Goal: Transaction & Acquisition: Obtain resource

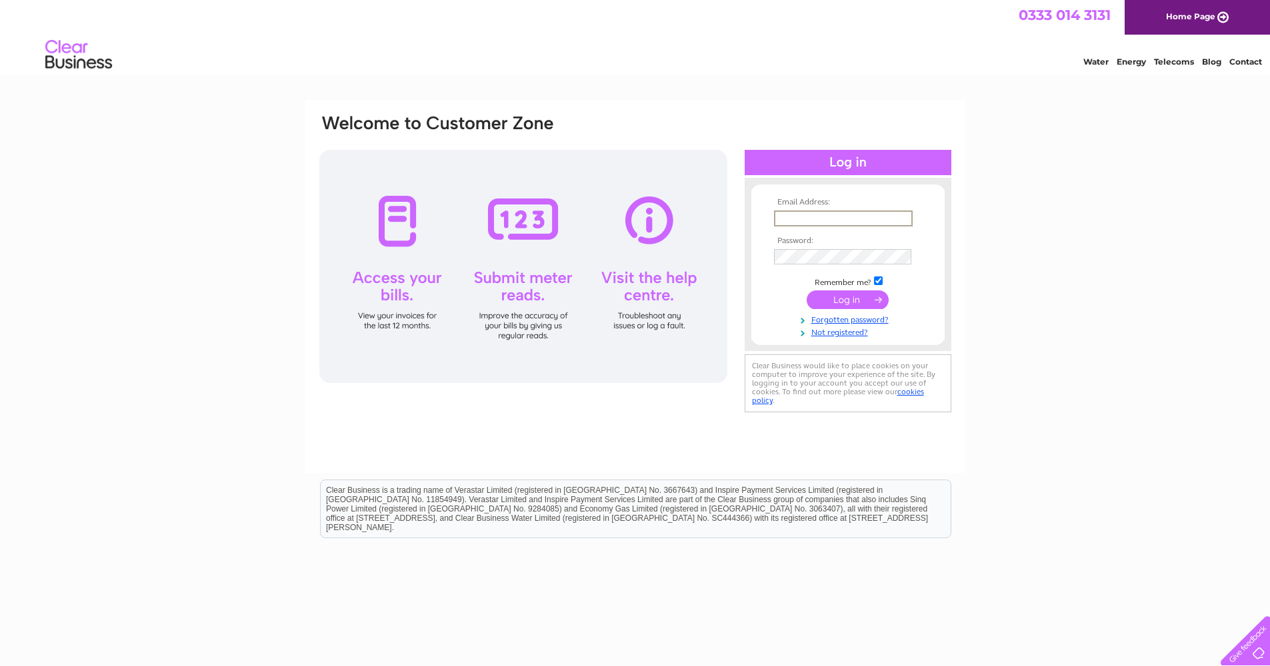
type input "B"
type input "ciaran.ocautos@gmail.com"
click at [778, 304] on input "submit" at bounding box center [847, 300] width 82 height 19
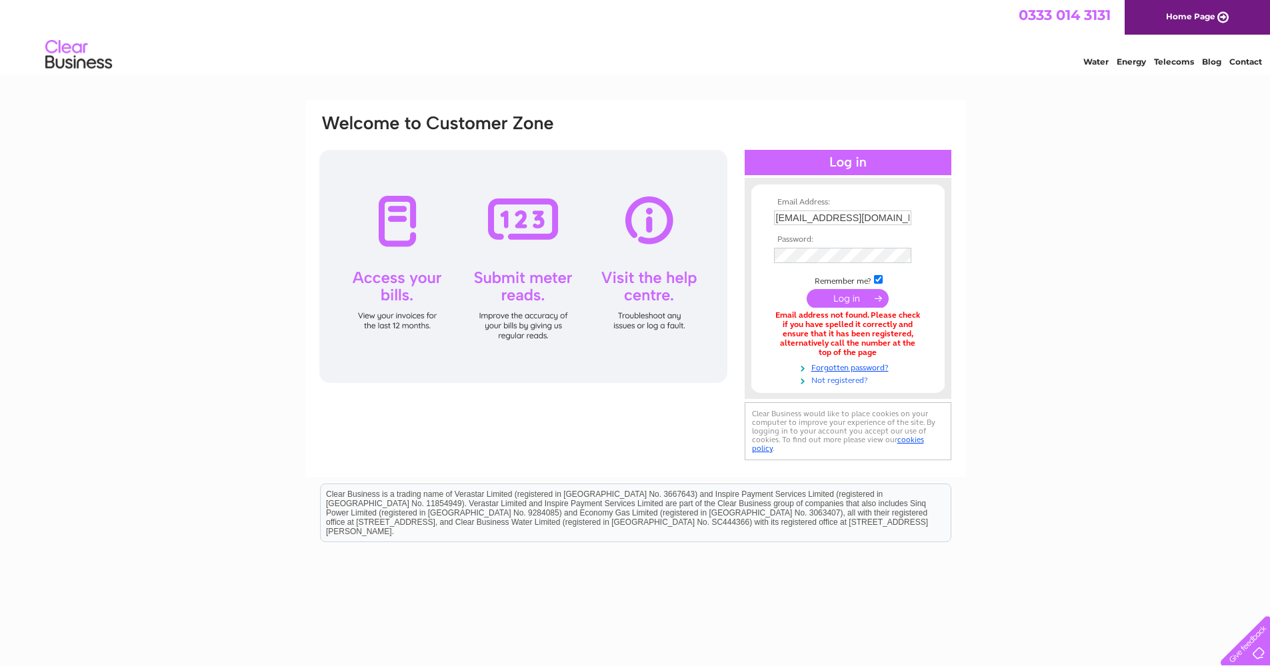
click at [853, 381] on link "Not registered?" at bounding box center [849, 379] width 151 height 13
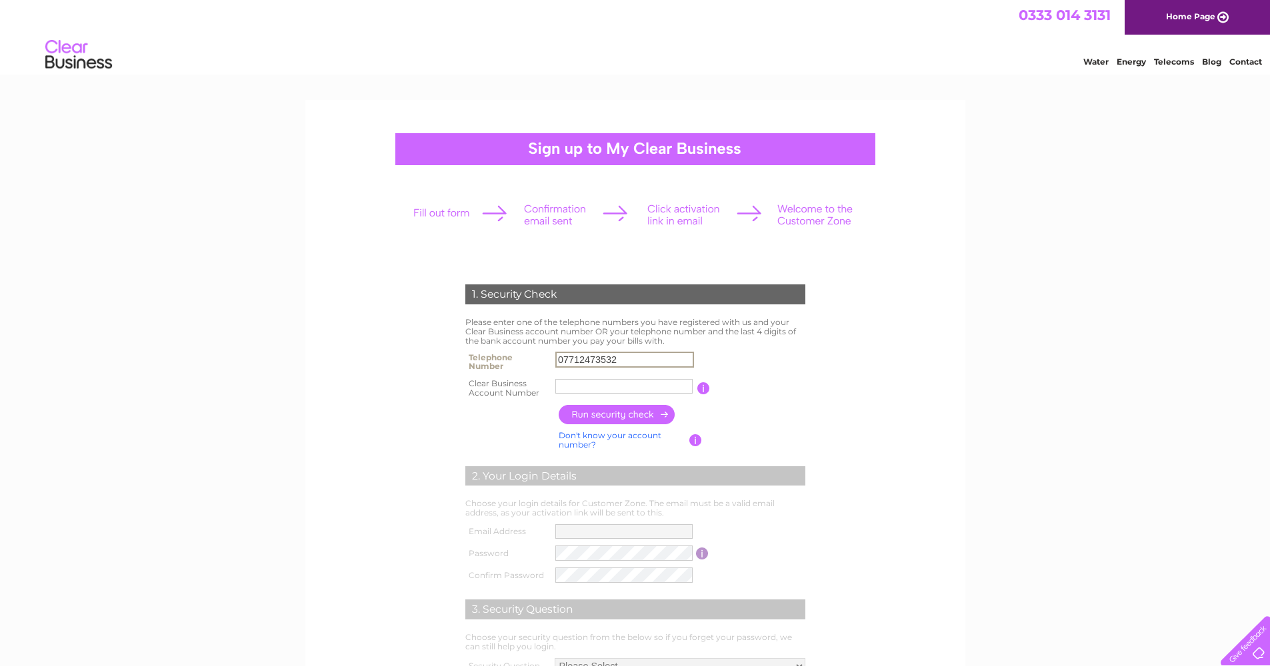
type input "07712473532"
paste input "30320422"
type input "30320422"
click at [610, 417] on input "button" at bounding box center [616, 414] width 117 height 19
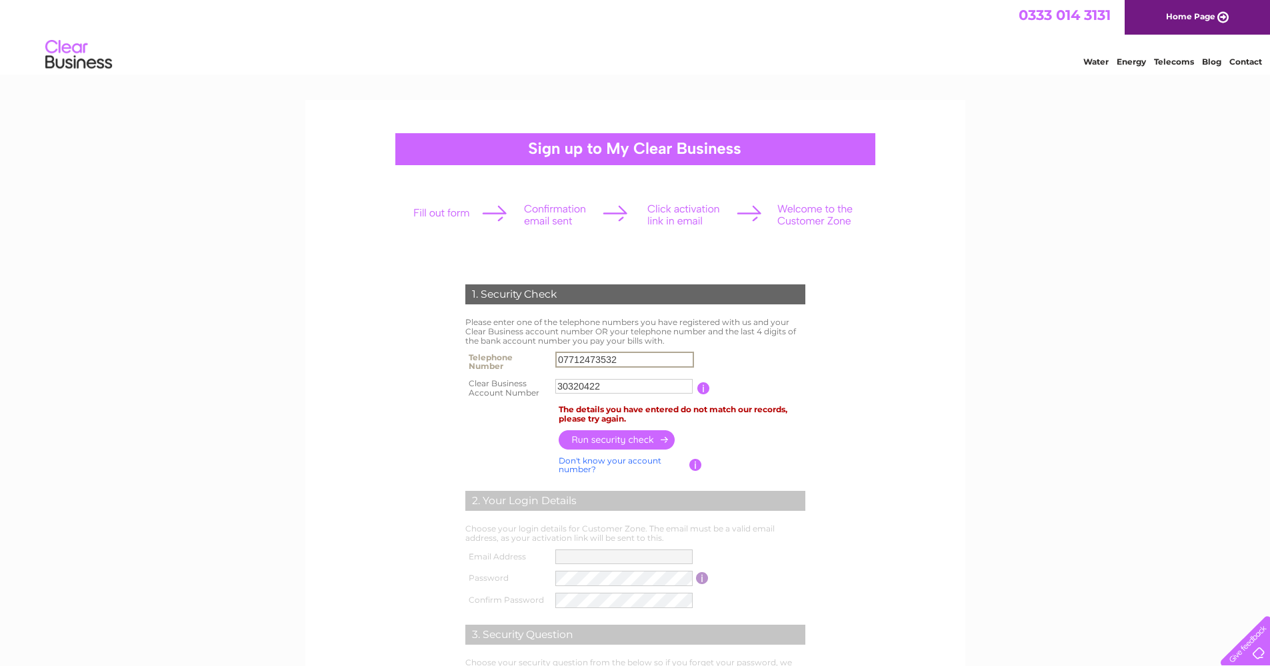
drag, startPoint x: 639, startPoint y: 358, endPoint x: 548, endPoint y: 338, distance: 93.5
click at [548, 338] on div "1. Security Check Please enter one of the telephone numbers you have registered…" at bounding box center [635, 513] width 402 height 485
type input "07749966736"
click at [630, 445] on input "button" at bounding box center [616, 440] width 117 height 19
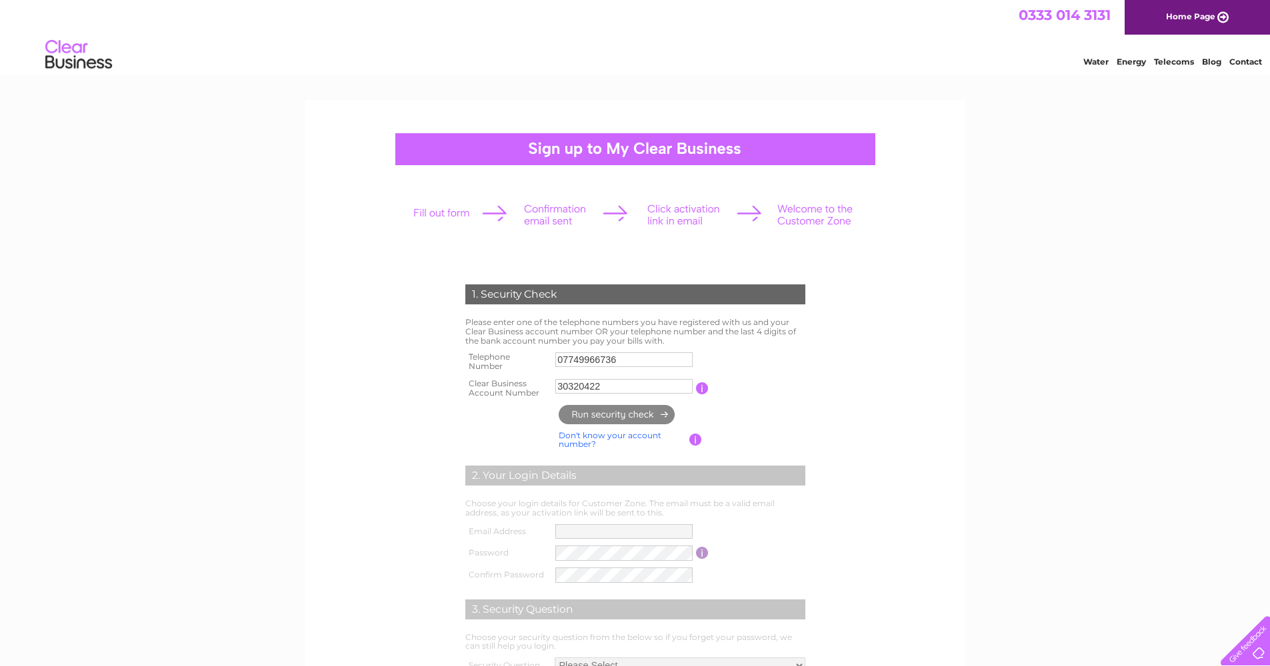
type input "**********"
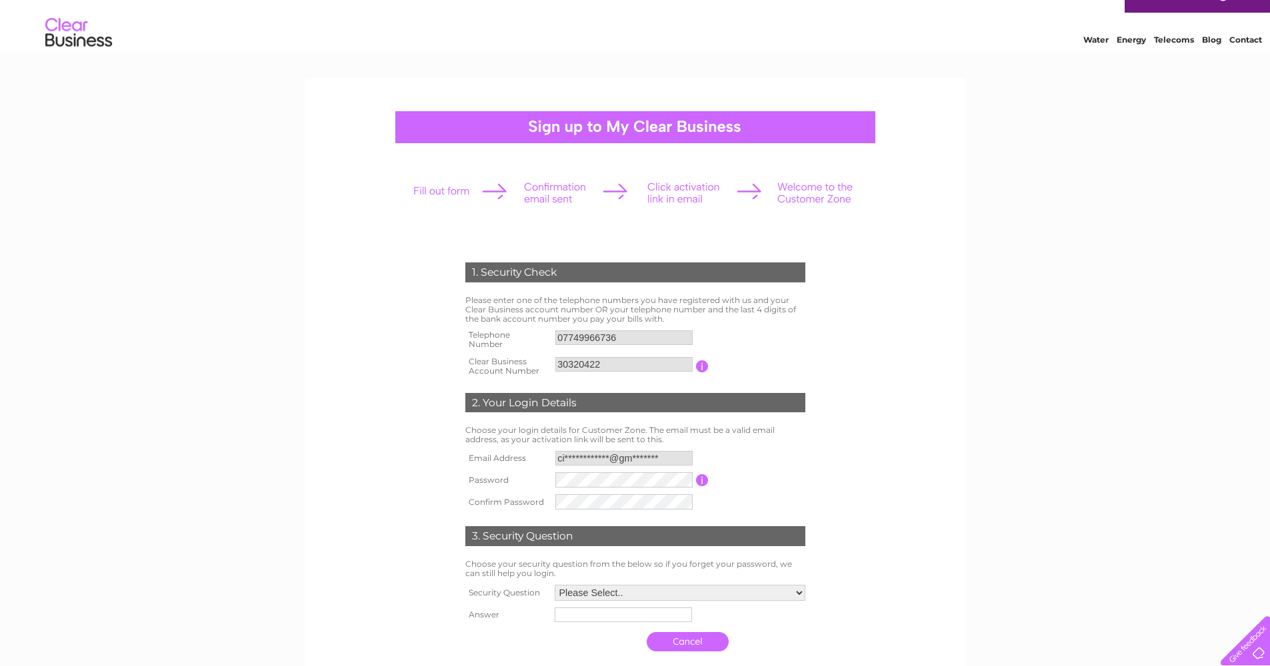
scroll to position [75, 0]
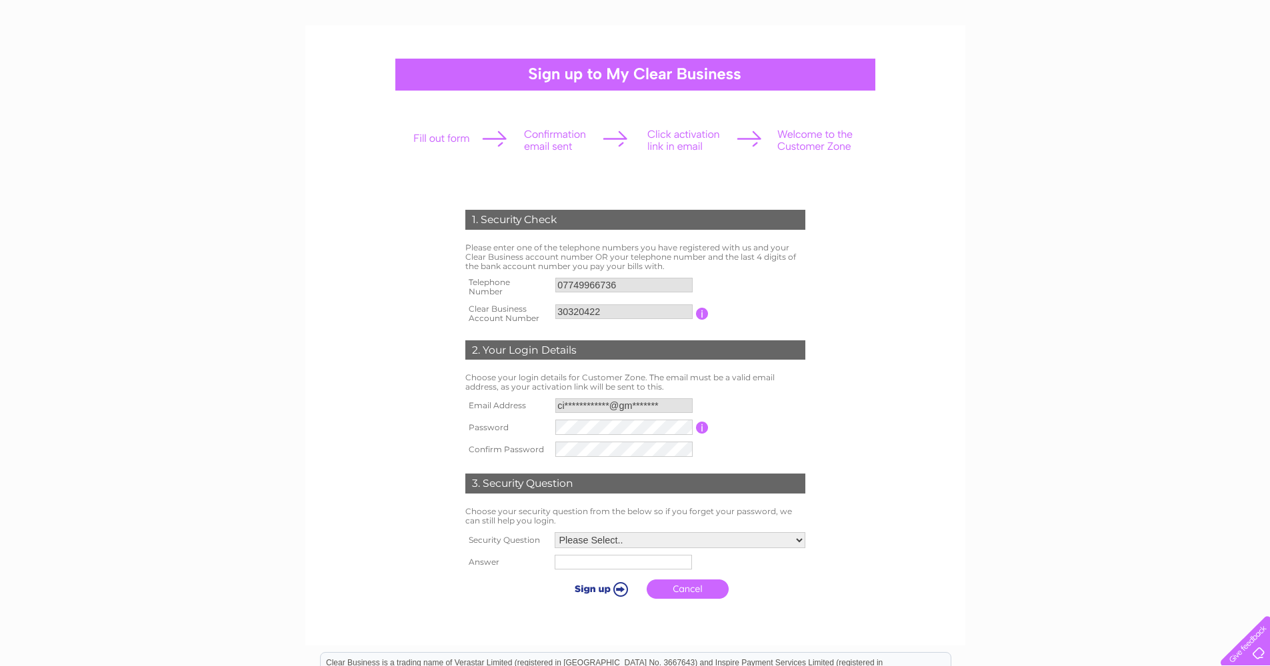
click at [704, 434] on input "button" at bounding box center [702, 428] width 13 height 12
select select "2"
click at [664, 571] on input "text" at bounding box center [621, 563] width 137 height 15
type input "Newtownabbey"
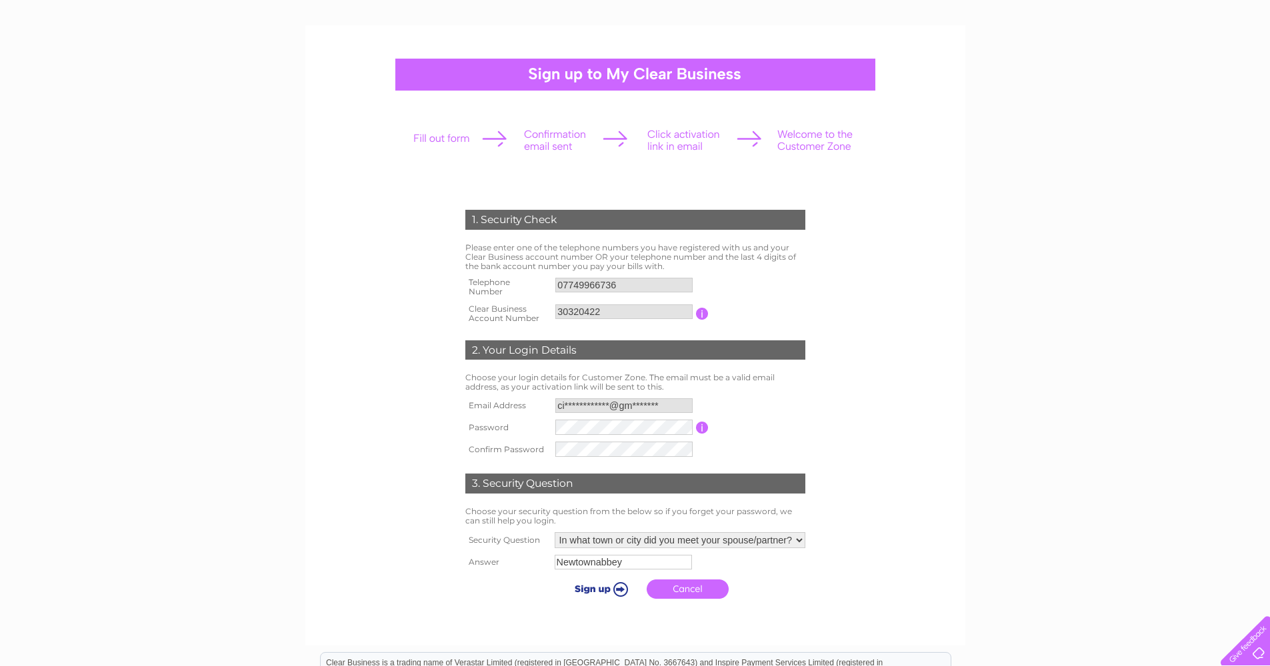
click at [585, 598] on input "submit" at bounding box center [599, 589] width 82 height 19
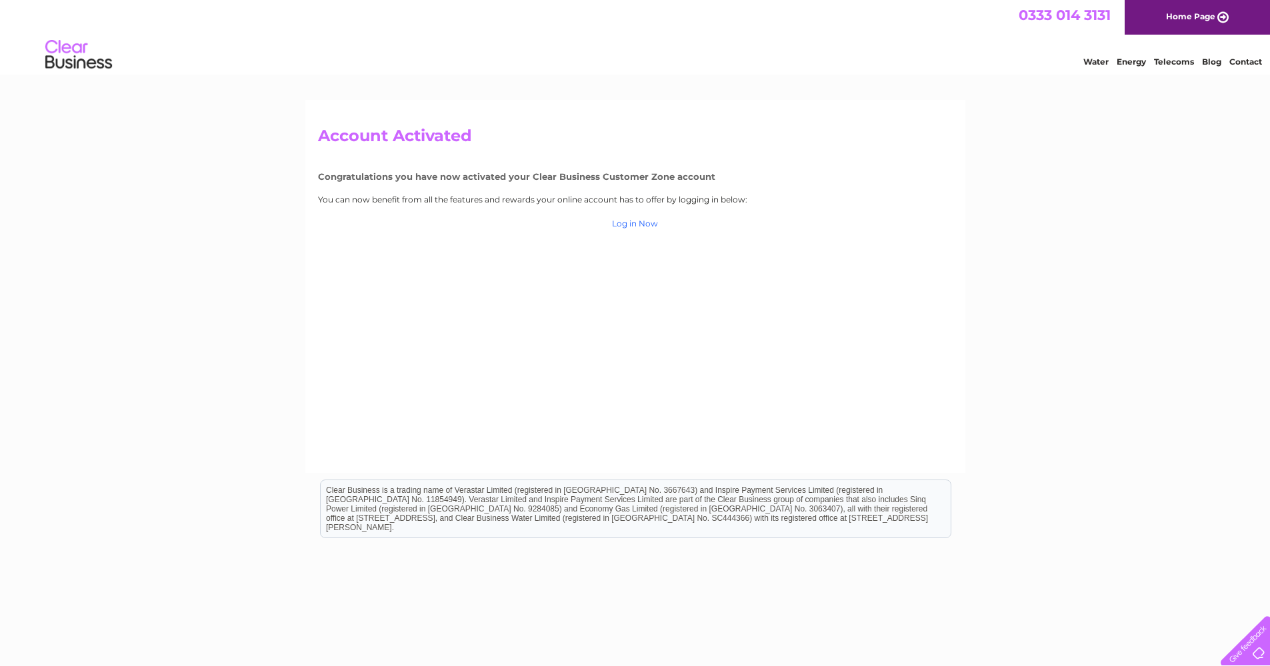
click at [1202, 67] on link "Log in Now" at bounding box center [1211, 62] width 19 height 10
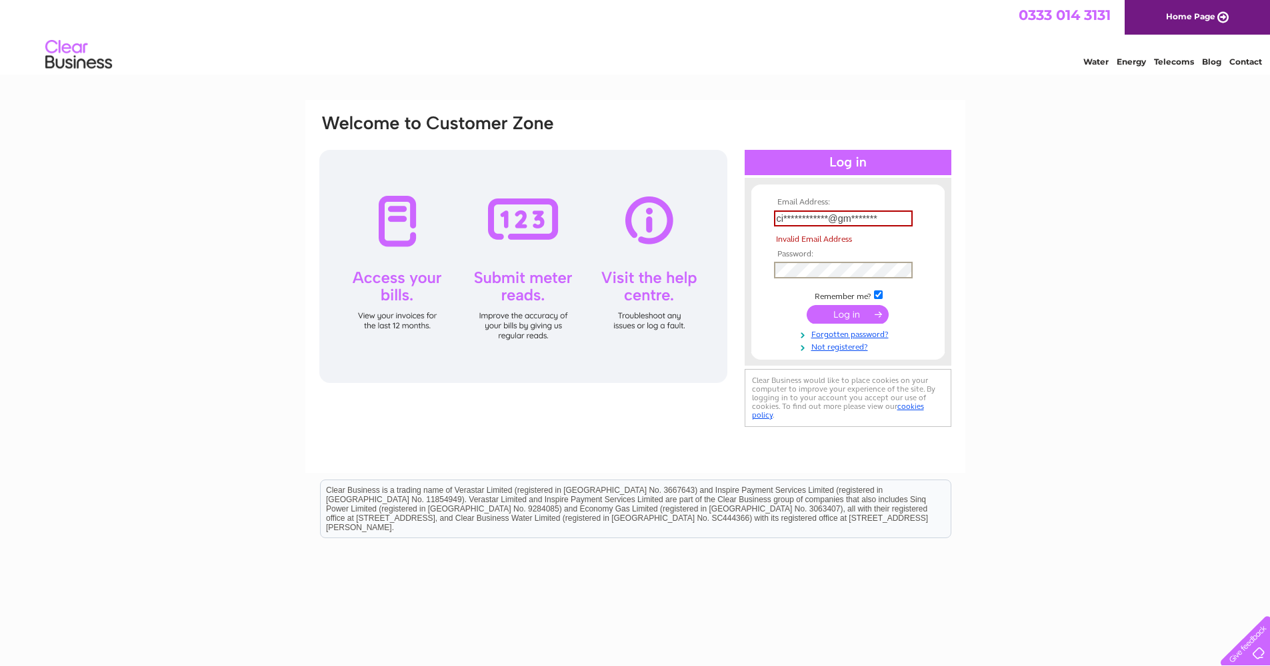
click at [838, 319] on input "submit" at bounding box center [847, 314] width 82 height 19
type input "c"
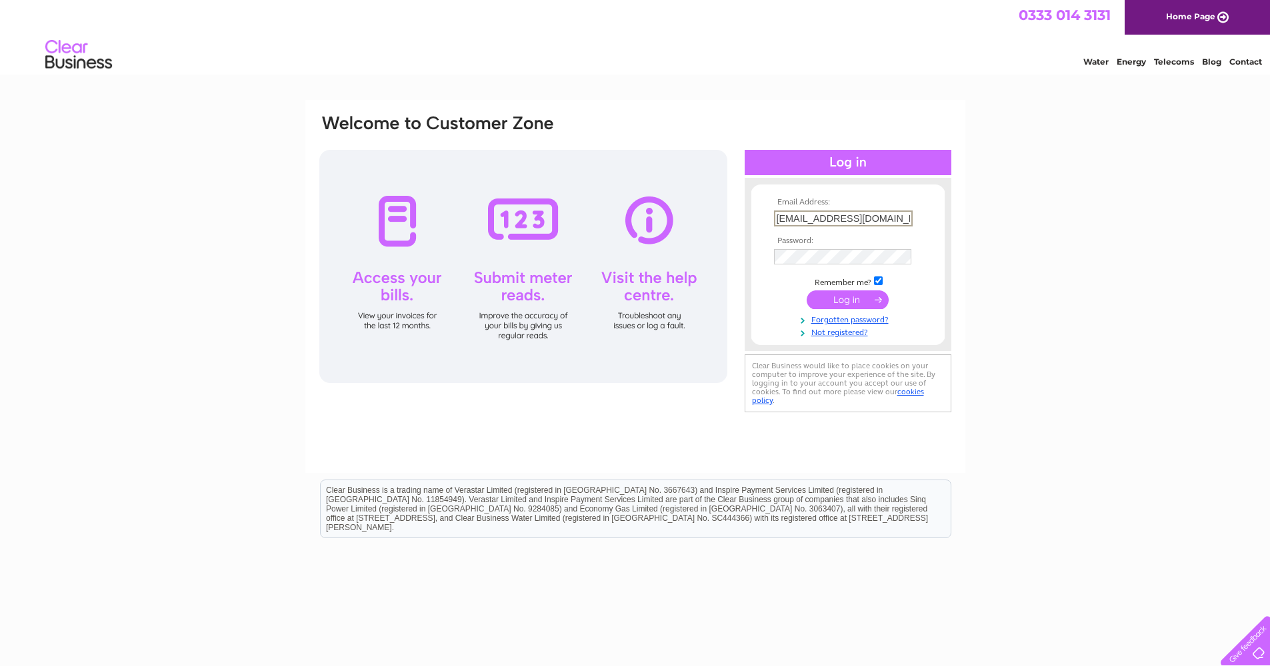
type input "ciaran.ocautos@gmail.com"
click at [847, 304] on input "submit" at bounding box center [847, 300] width 82 height 19
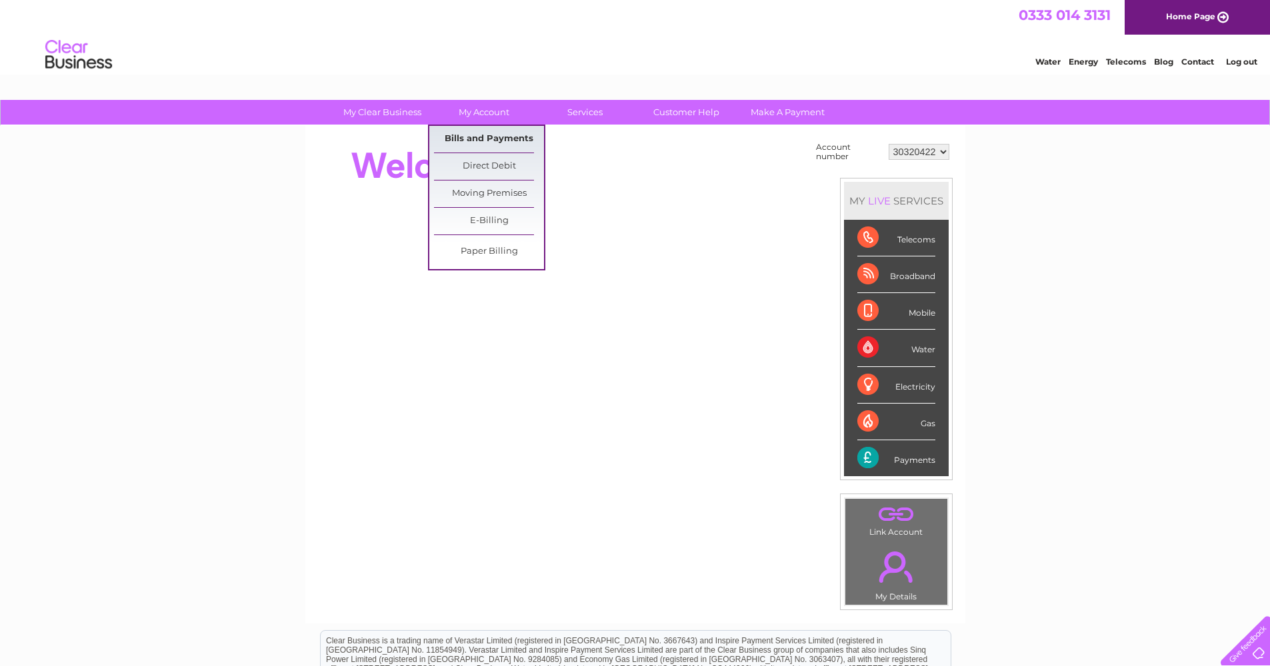
click at [492, 141] on link "Bills and Payments" at bounding box center [489, 139] width 110 height 27
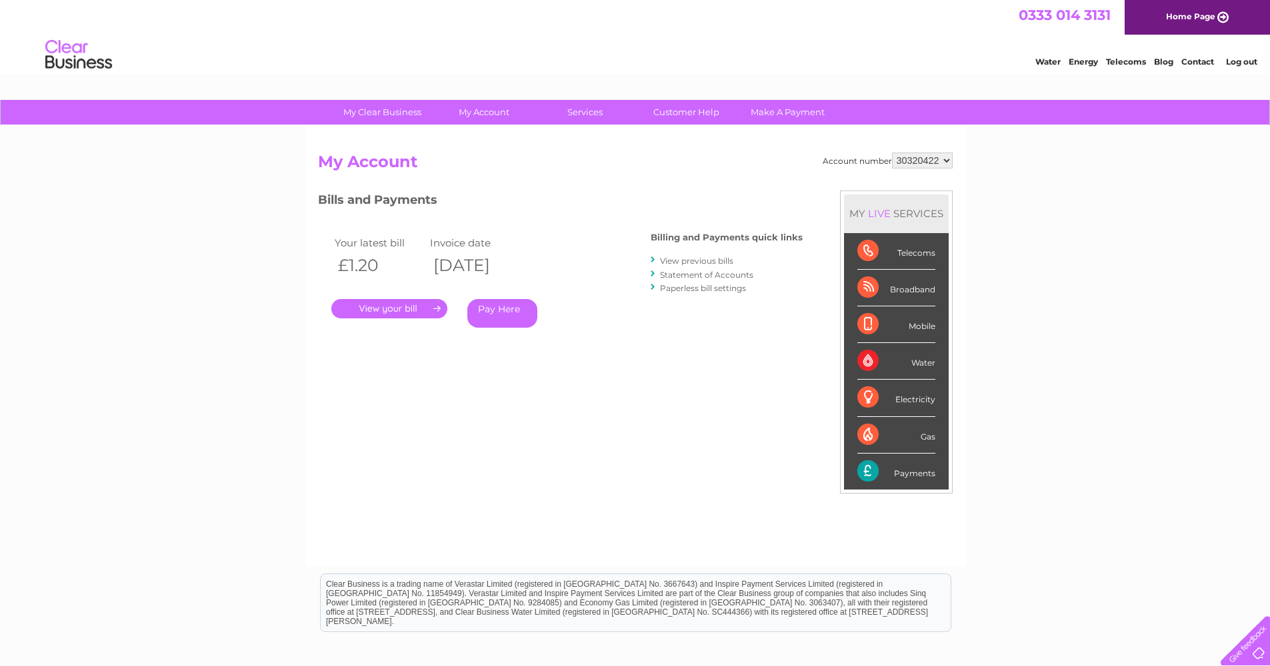
click at [403, 308] on link "." at bounding box center [389, 308] width 116 height 19
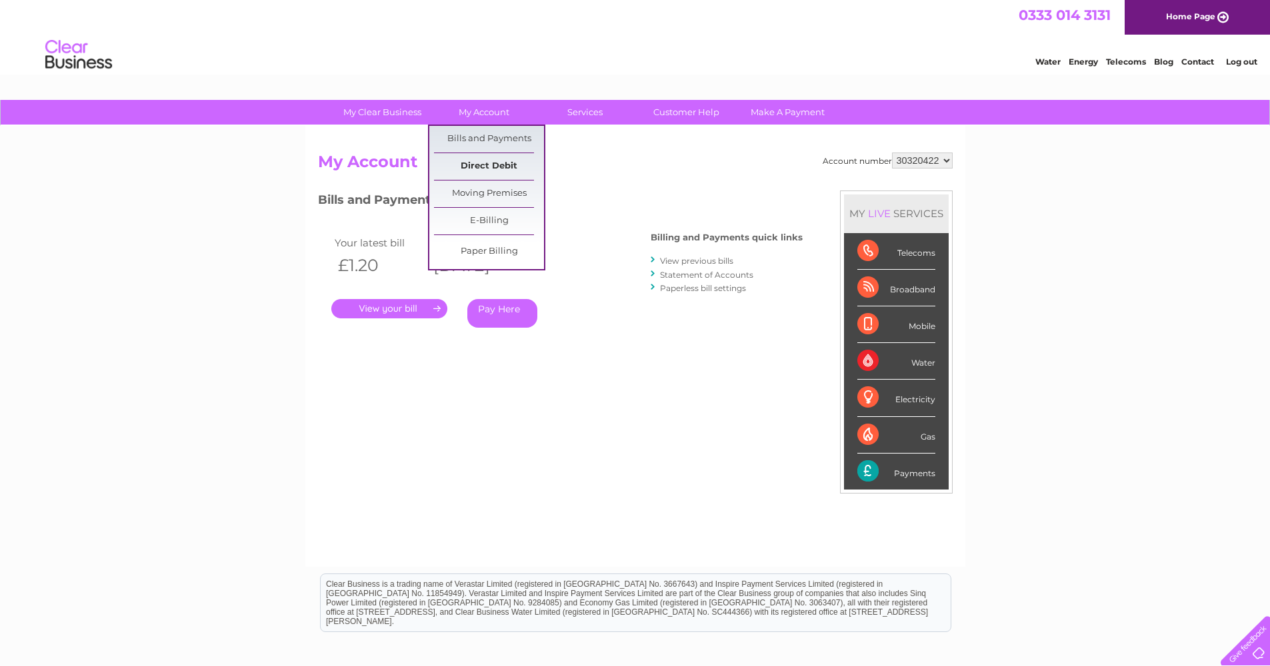
click at [496, 166] on link "Direct Debit" at bounding box center [489, 166] width 110 height 27
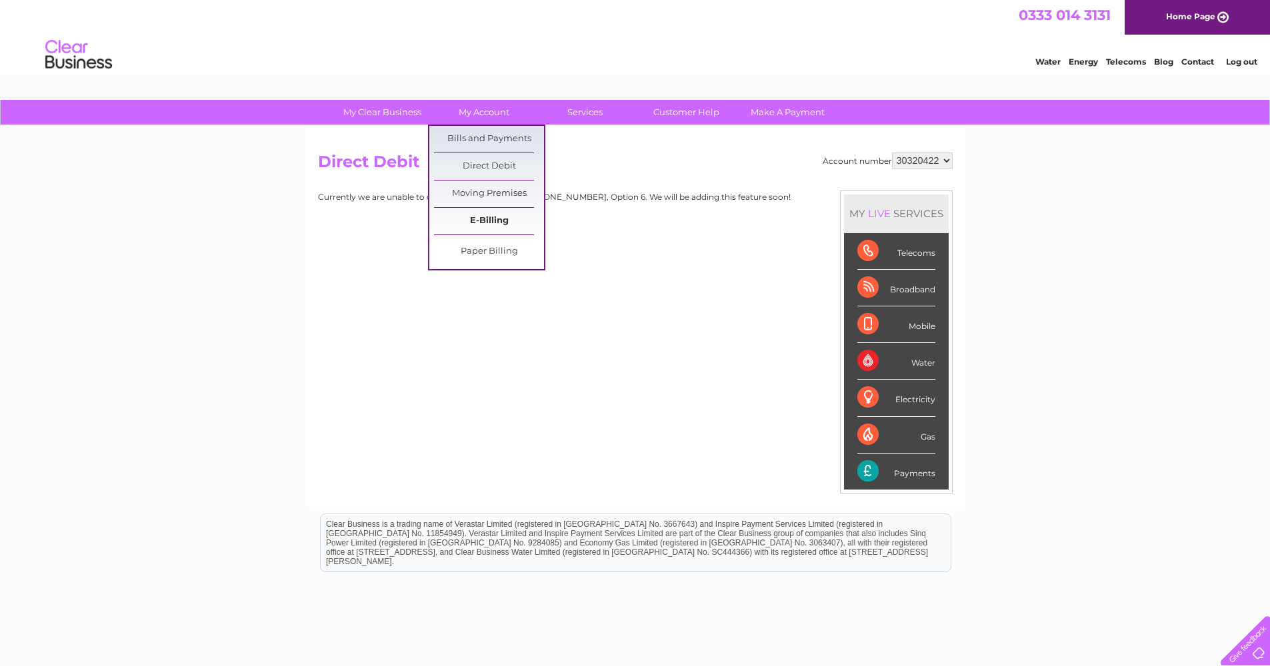
click at [500, 222] on link "E-Billing" at bounding box center [489, 221] width 110 height 27
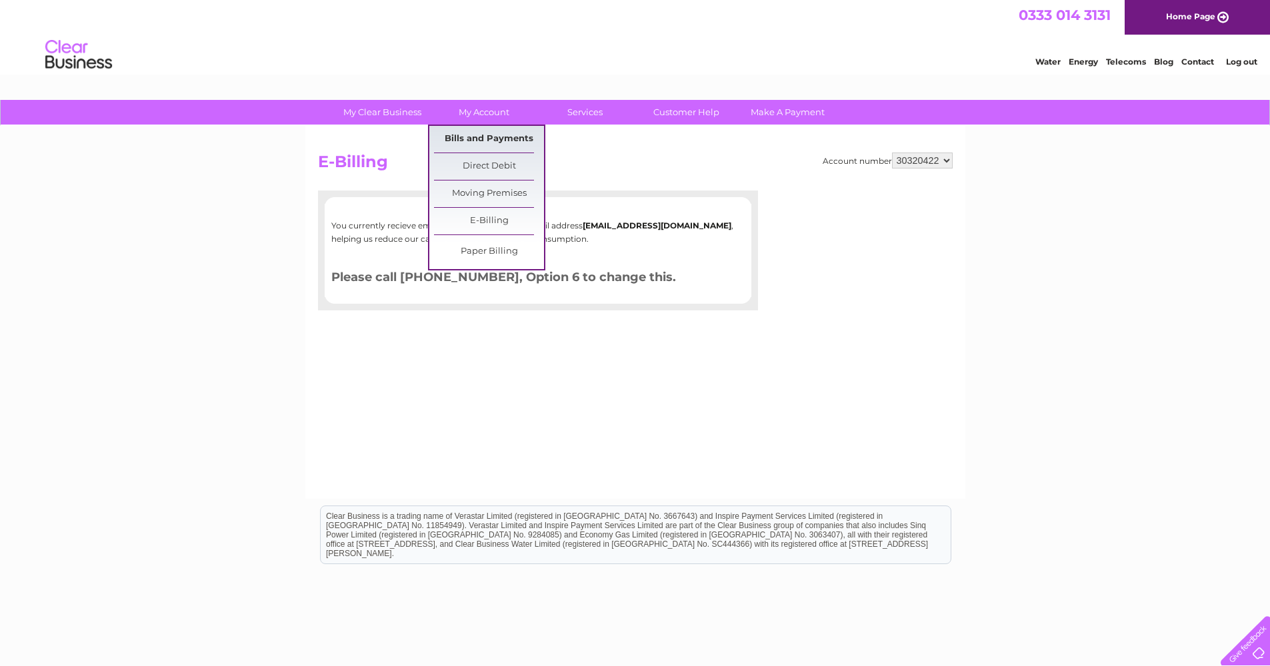
click at [489, 137] on link "Bills and Payments" at bounding box center [489, 139] width 110 height 27
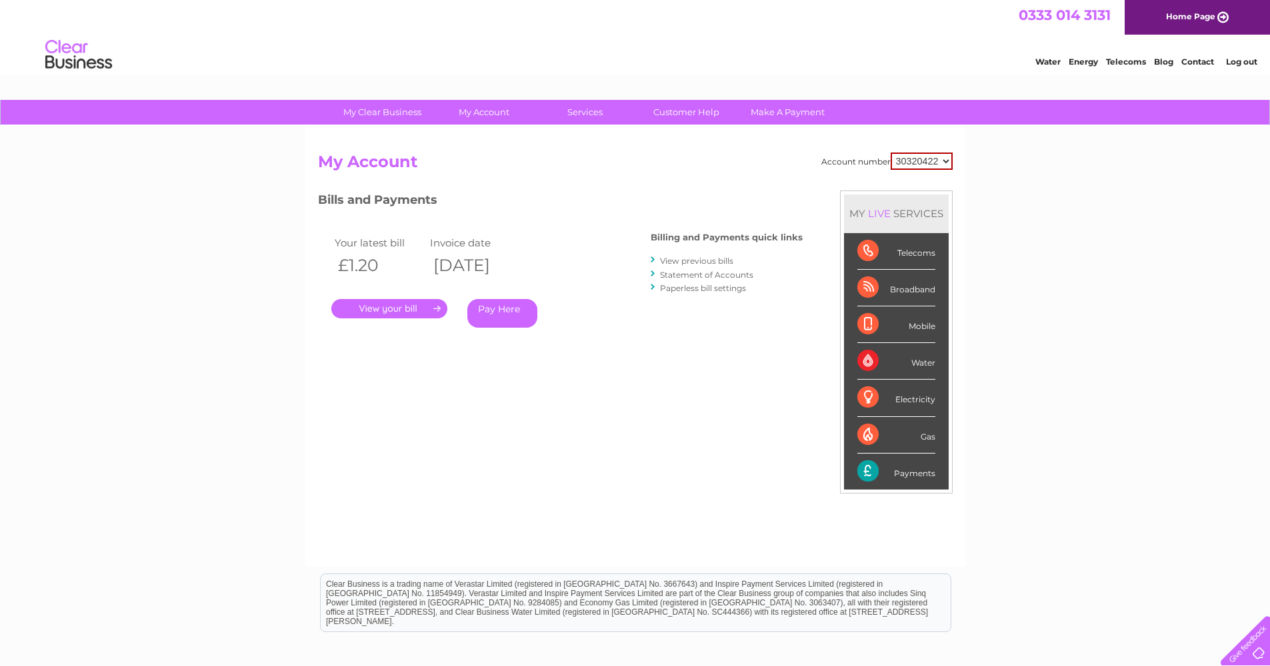
click at [711, 260] on link "View previous bills" at bounding box center [696, 261] width 73 height 10
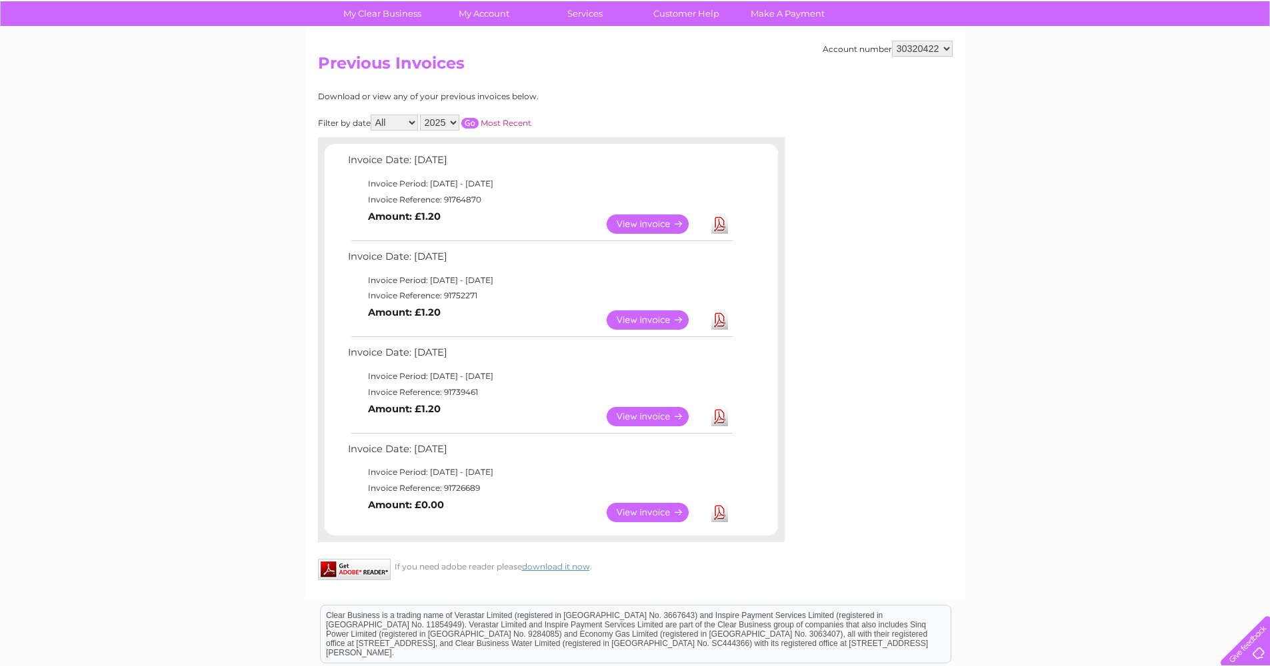
scroll to position [101, 0]
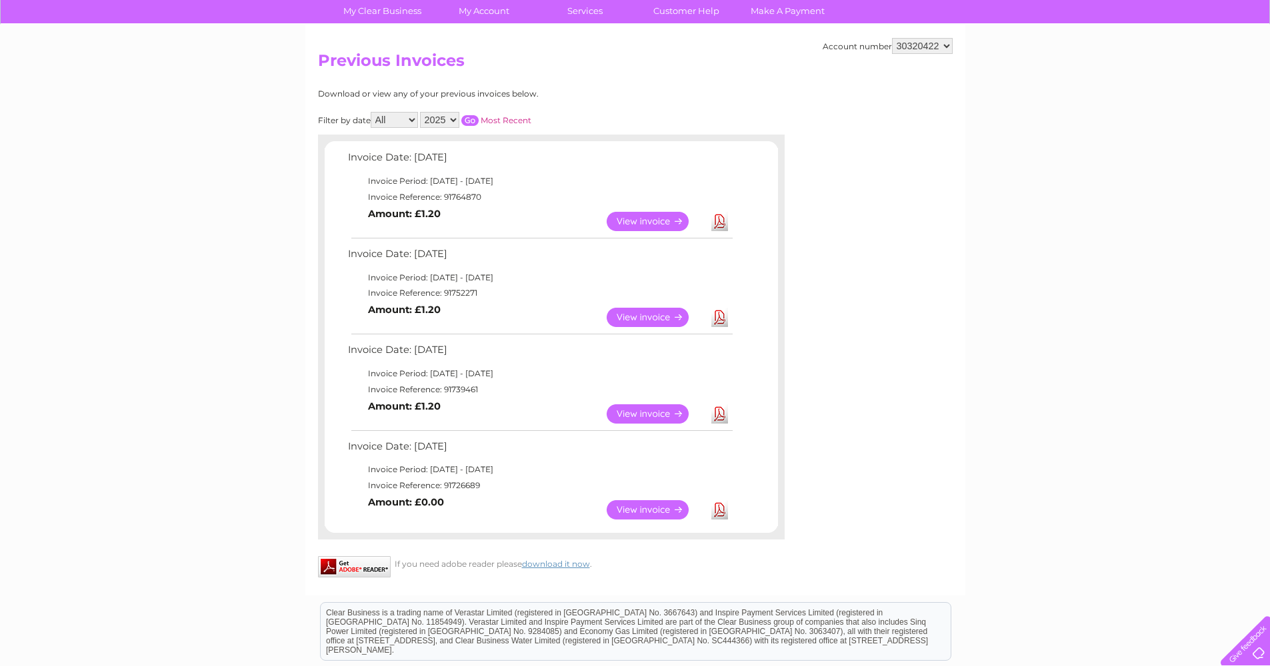
click at [662, 221] on link "View" at bounding box center [655, 221] width 98 height 19
click at [645, 316] on link "View" at bounding box center [655, 317] width 98 height 19
click at [658, 413] on link "View" at bounding box center [655, 414] width 98 height 19
click at [722, 411] on link "Download" at bounding box center [719, 414] width 17 height 19
click at [671, 415] on link "View" at bounding box center [655, 414] width 98 height 19
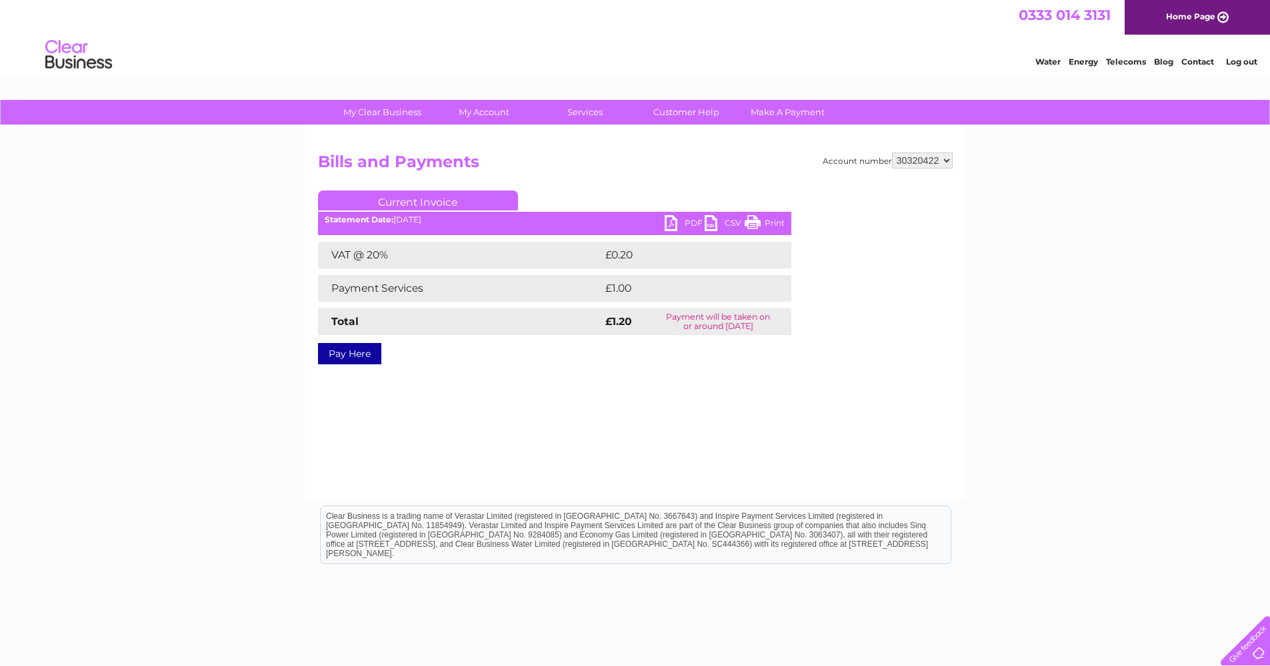
click at [771, 219] on link "Print" at bounding box center [764, 224] width 40 height 19
click at [778, 221] on link "Print" at bounding box center [764, 224] width 40 height 19
click at [779, 220] on link "Print" at bounding box center [764, 224] width 40 height 19
